Goal: Task Accomplishment & Management: Use online tool/utility

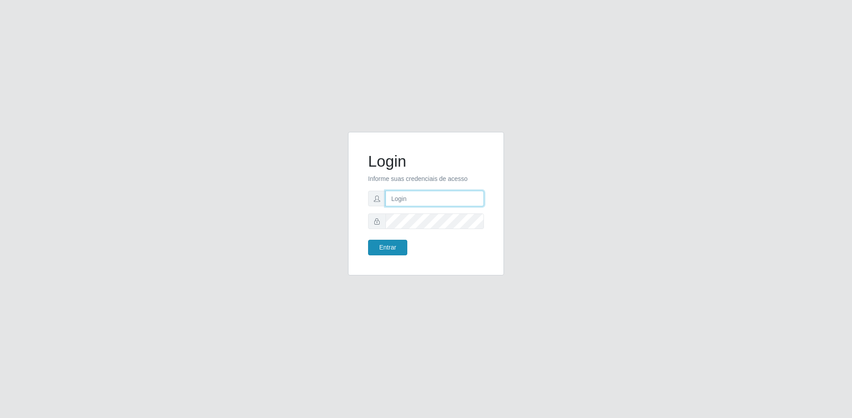
type input "[EMAIL_ADDRESS][DOMAIN_NAME]"
click at [387, 253] on button "Entrar" at bounding box center [387, 248] width 39 height 16
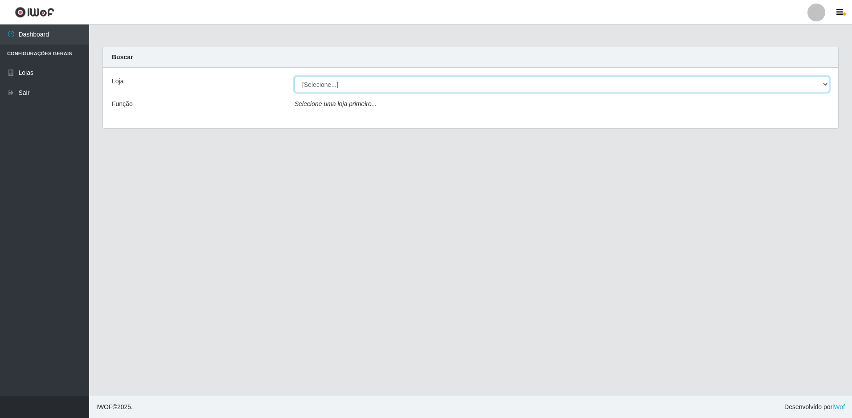
click at [750, 81] on select "[Selecione...] Extrabom - Loja 57 Anchieta" at bounding box center [562, 85] width 535 height 16
select select "470"
click at [295, 77] on select "[Selecione...] Extrabom - Loja 57 Anchieta" at bounding box center [562, 85] width 535 height 16
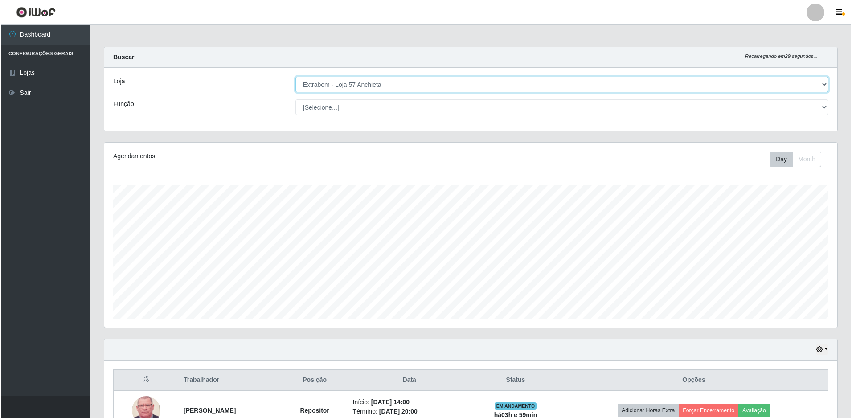
scroll to position [223, 0]
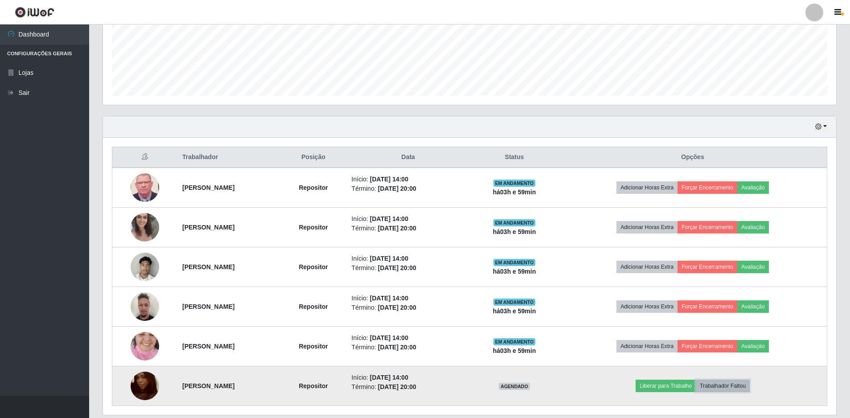
click at [750, 386] on button "Trabalhador Faltou" at bounding box center [723, 386] width 54 height 12
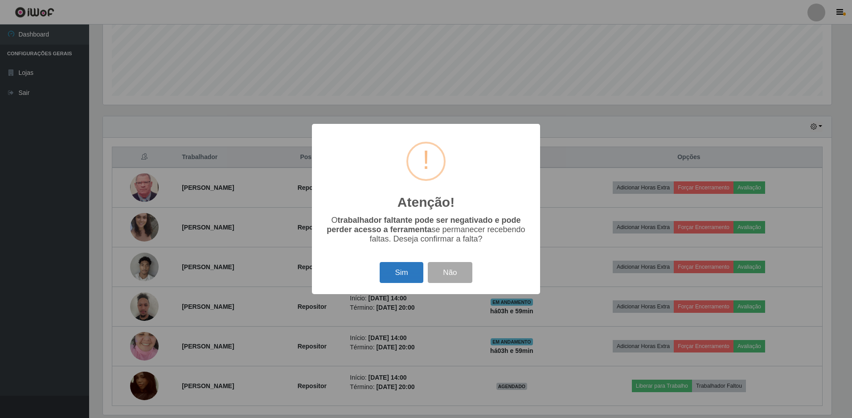
click at [401, 282] on button "Sim" at bounding box center [401, 272] width 43 height 21
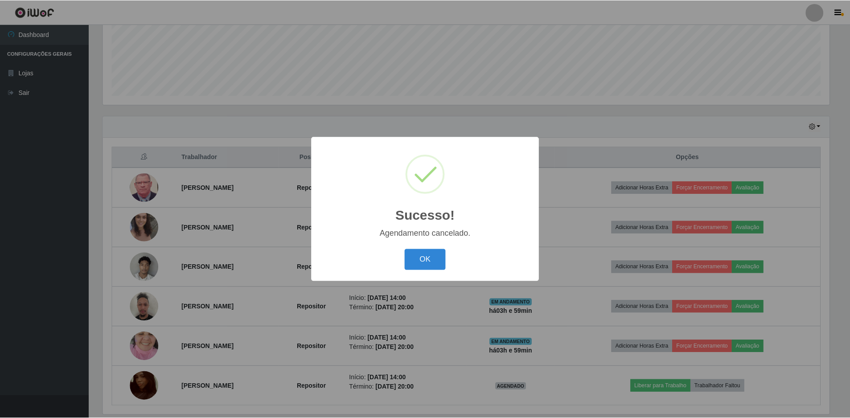
scroll to position [213, 0]
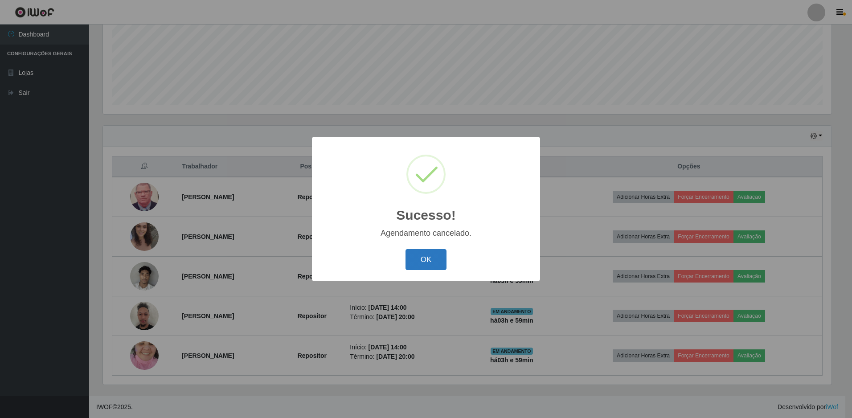
click at [433, 264] on button "OK" at bounding box center [426, 259] width 41 height 21
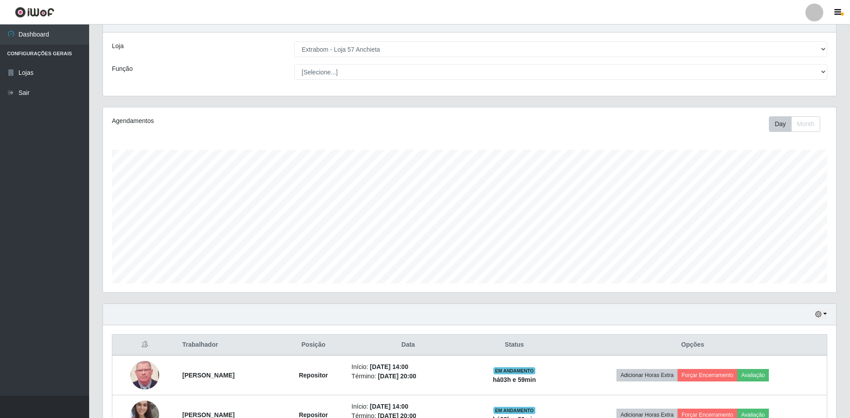
scroll to position [0, 0]
